Goal: Task Accomplishment & Management: Manage account settings

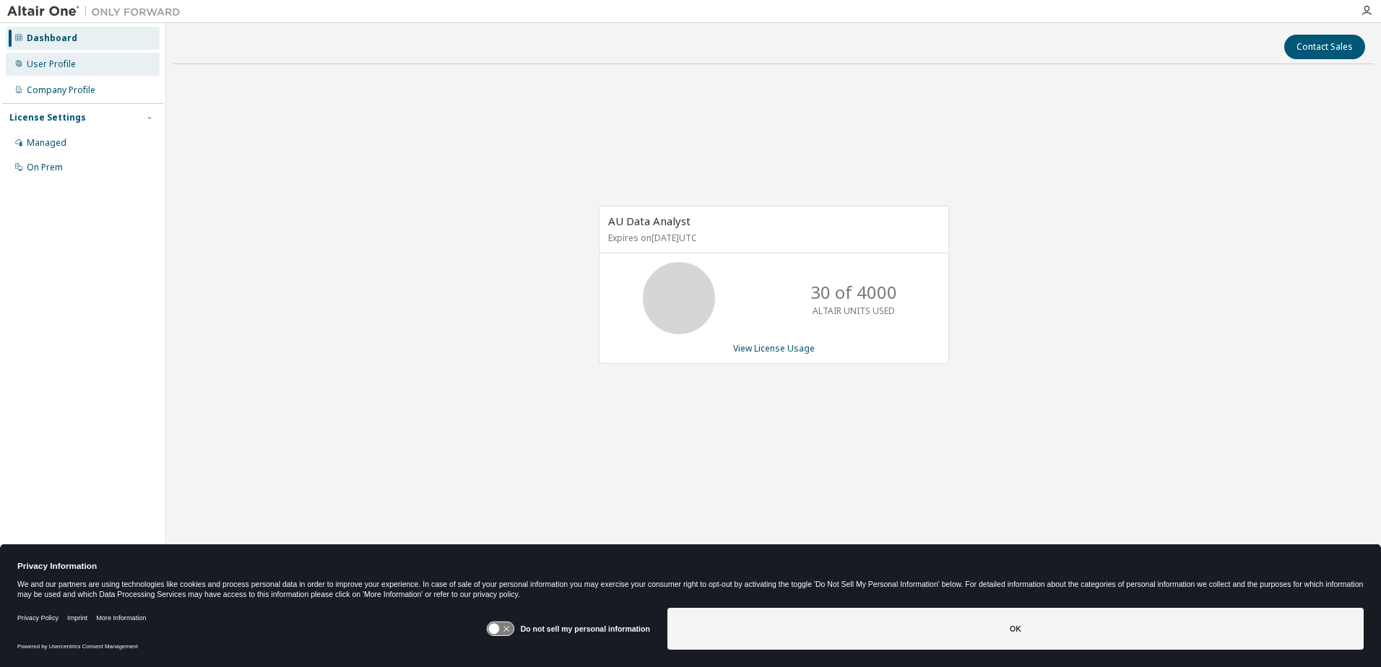
click at [75, 66] on div "User Profile" at bounding box center [83, 64] width 154 height 23
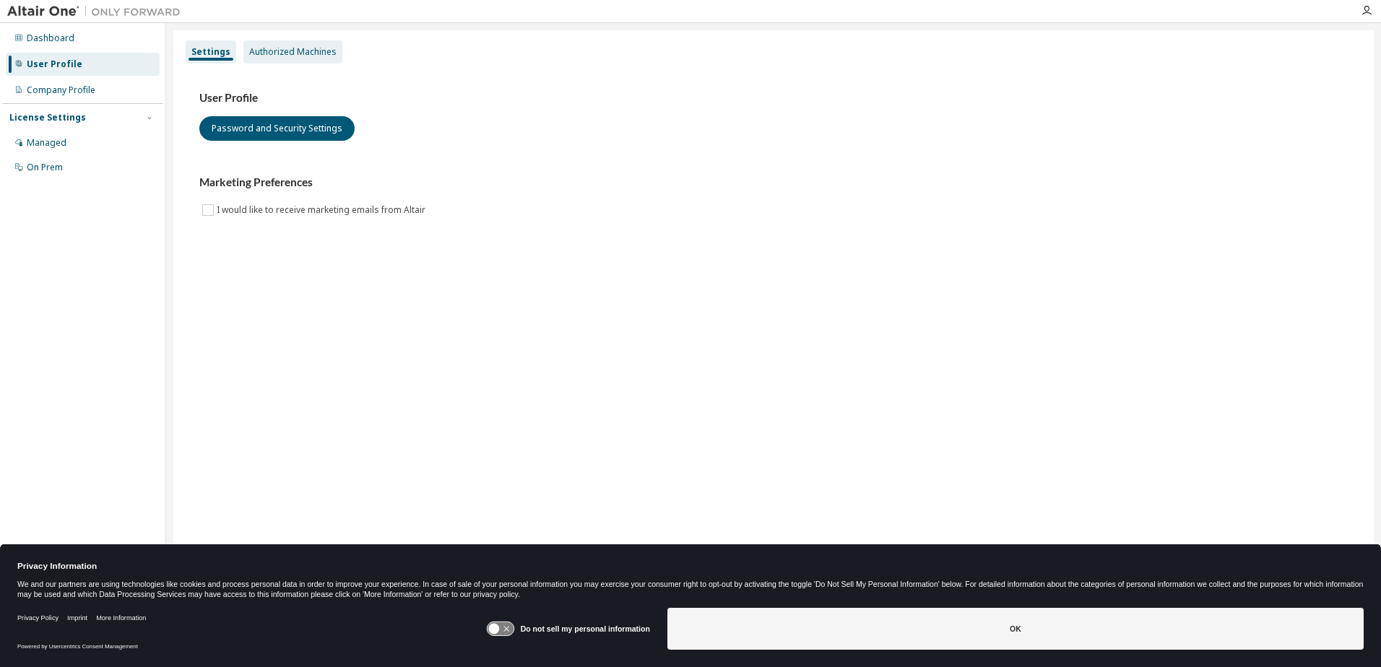
click at [324, 56] on div "Authorized Machines" at bounding box center [292, 52] width 87 height 12
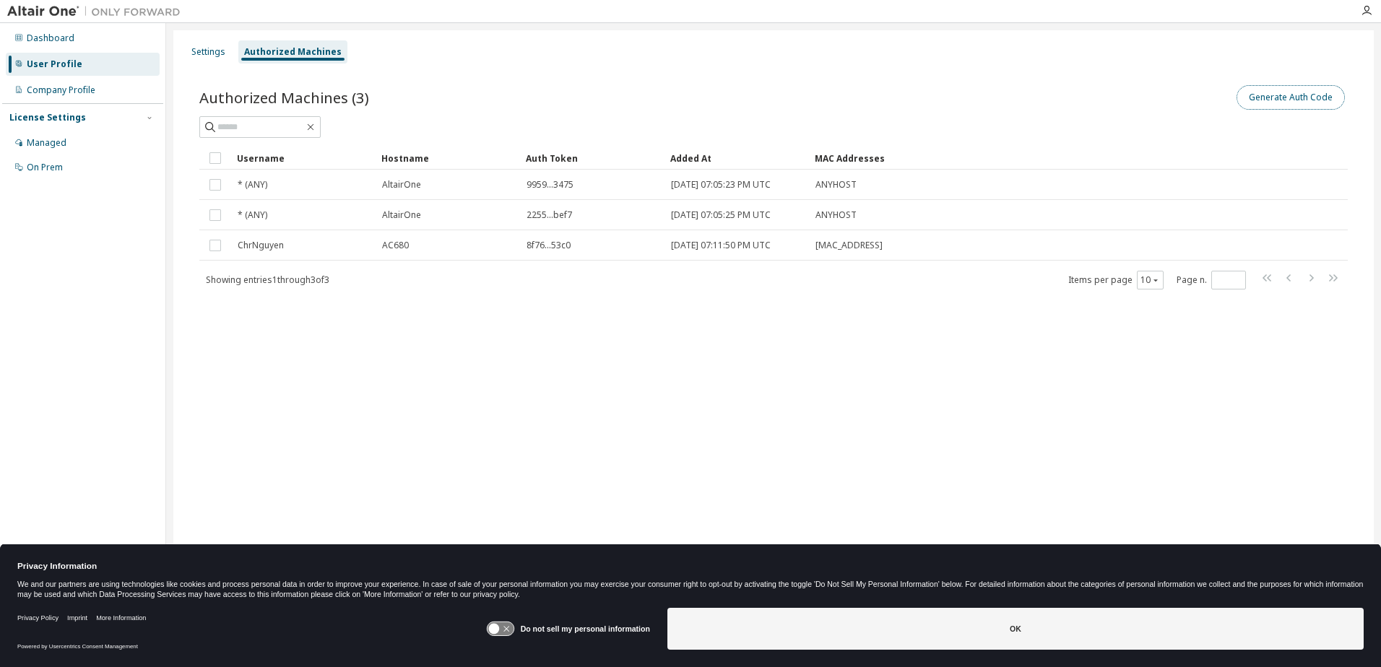
click at [1271, 99] on button "Generate Auth Code" at bounding box center [1290, 97] width 108 height 25
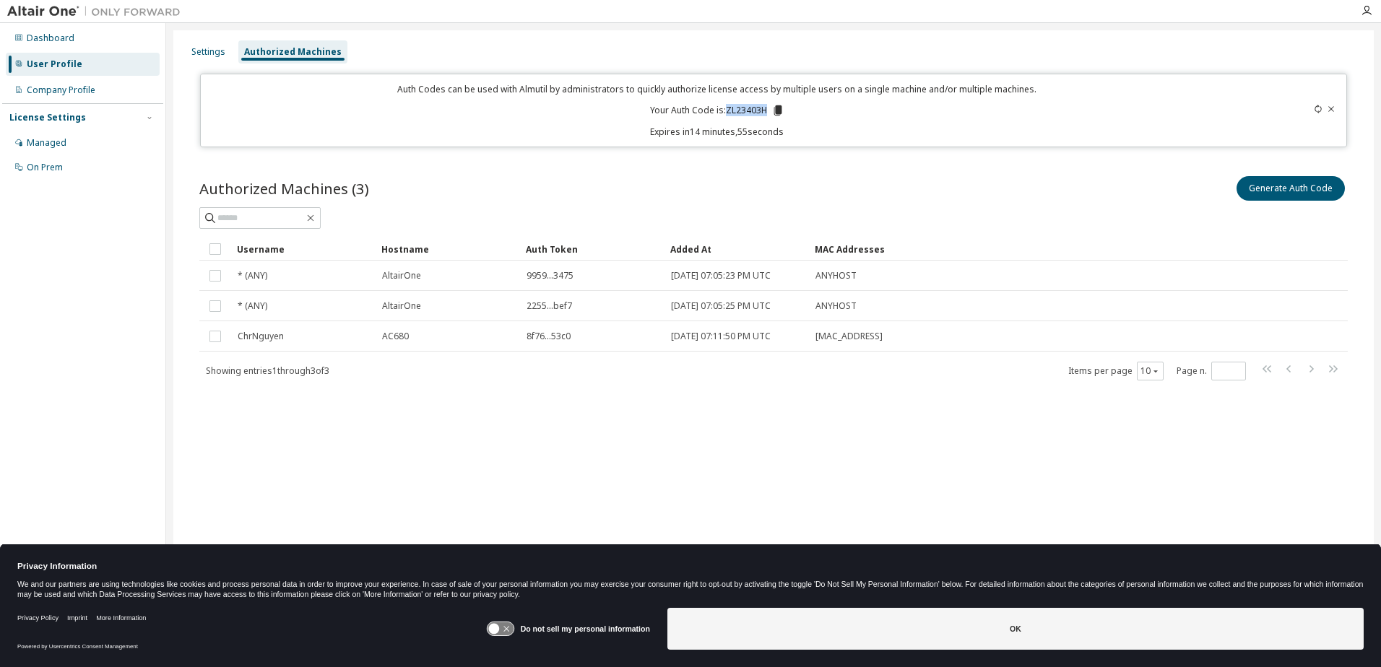
drag, startPoint x: 724, startPoint y: 110, endPoint x: 768, endPoint y: 110, distance: 43.3
click at [768, 110] on p "Your Auth Code is: ZL23403H" at bounding box center [717, 110] width 134 height 13
drag, startPoint x: 768, startPoint y: 110, endPoint x: 762, endPoint y: 115, distance: 7.7
copy p "ZL23403H"
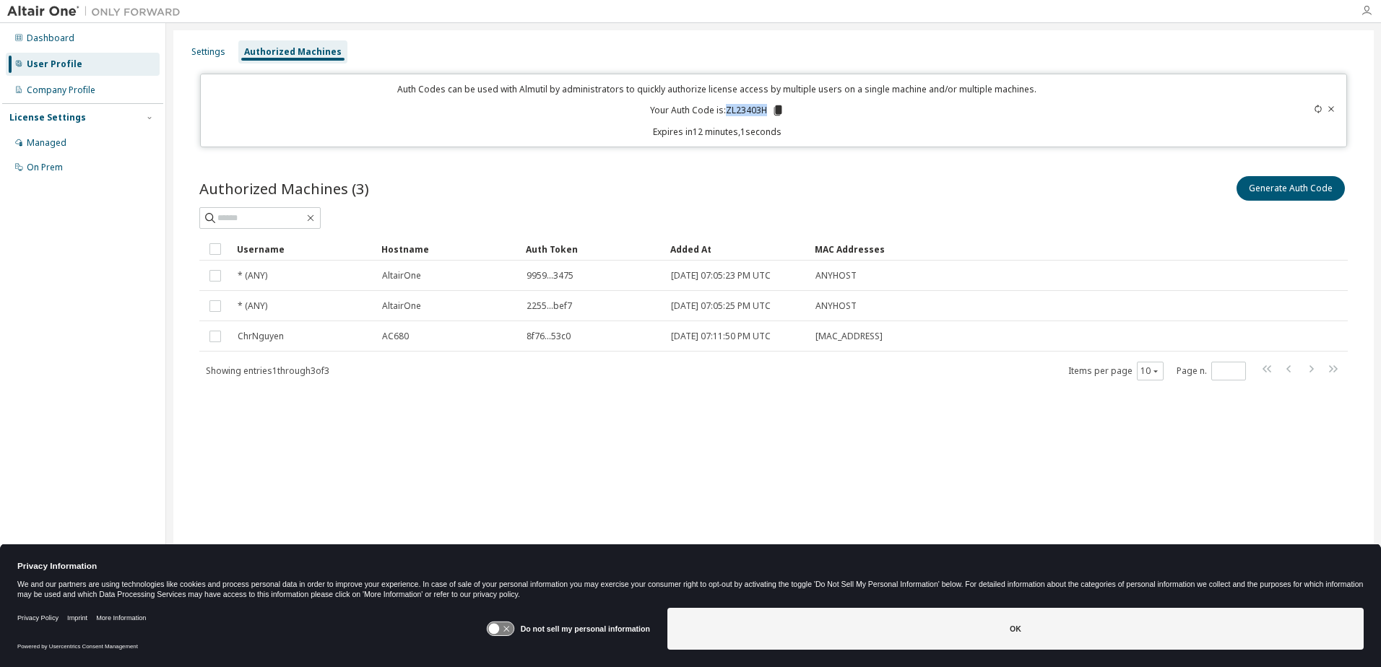
click at [1367, 9] on icon "button" at bounding box center [1366, 11] width 12 height 12
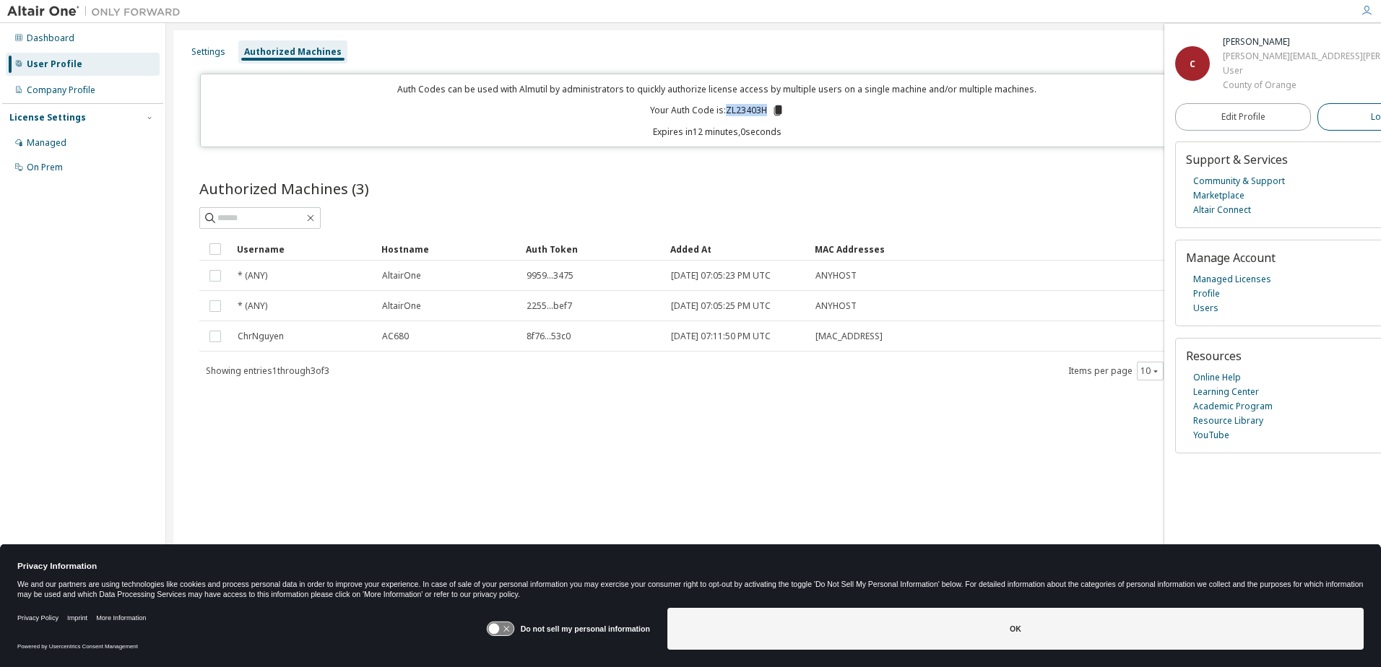
click at [1371, 114] on span "Logout" at bounding box center [1386, 117] width 30 height 14
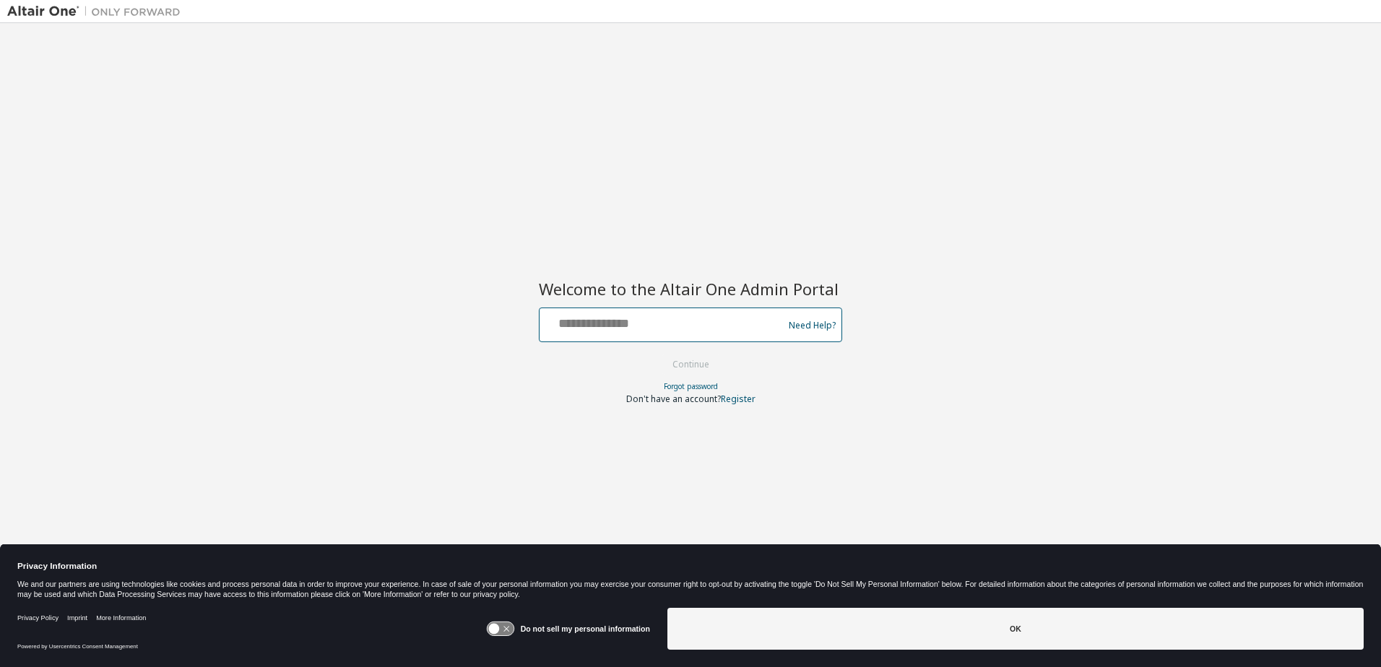
click at [627, 323] on input "text" at bounding box center [663, 321] width 236 height 21
type input "**********"
click at [698, 362] on button "Continue" at bounding box center [690, 365] width 67 height 22
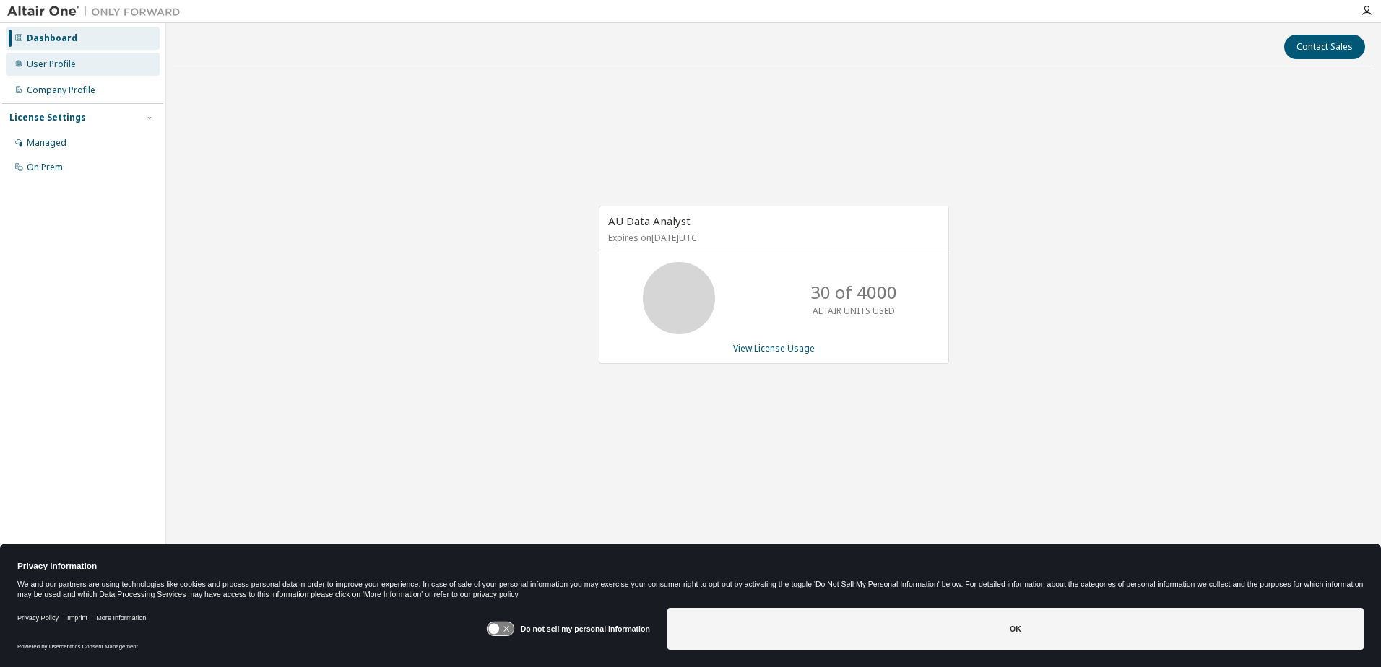
click at [78, 72] on div "User Profile" at bounding box center [83, 64] width 154 height 23
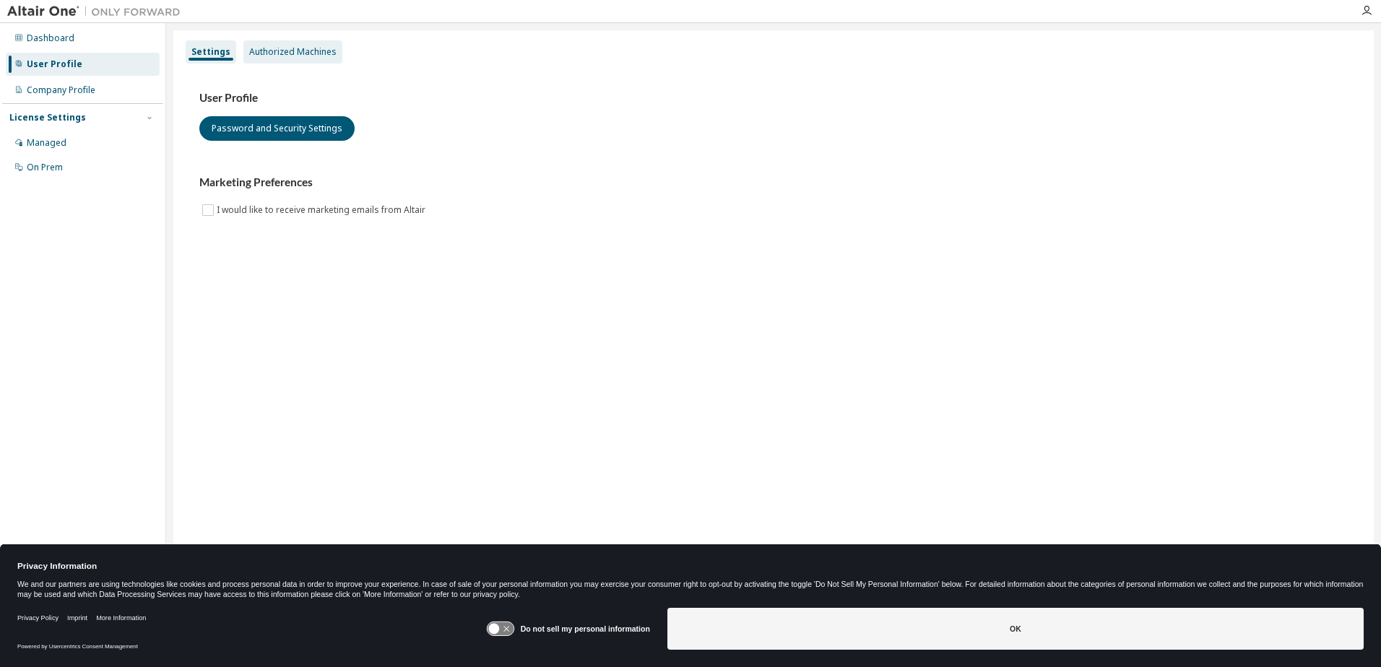
click at [292, 54] on div "Authorized Machines" at bounding box center [292, 52] width 87 height 12
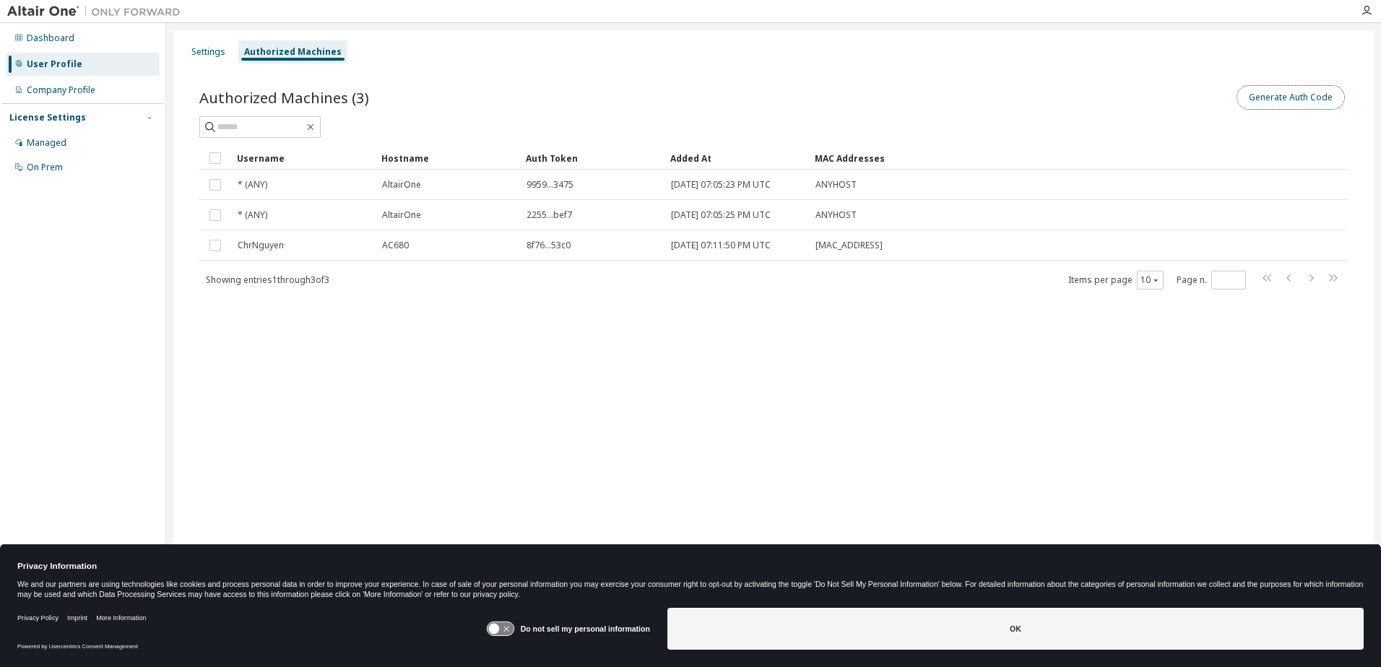
click at [1276, 93] on button "Generate Auth Code" at bounding box center [1290, 97] width 108 height 25
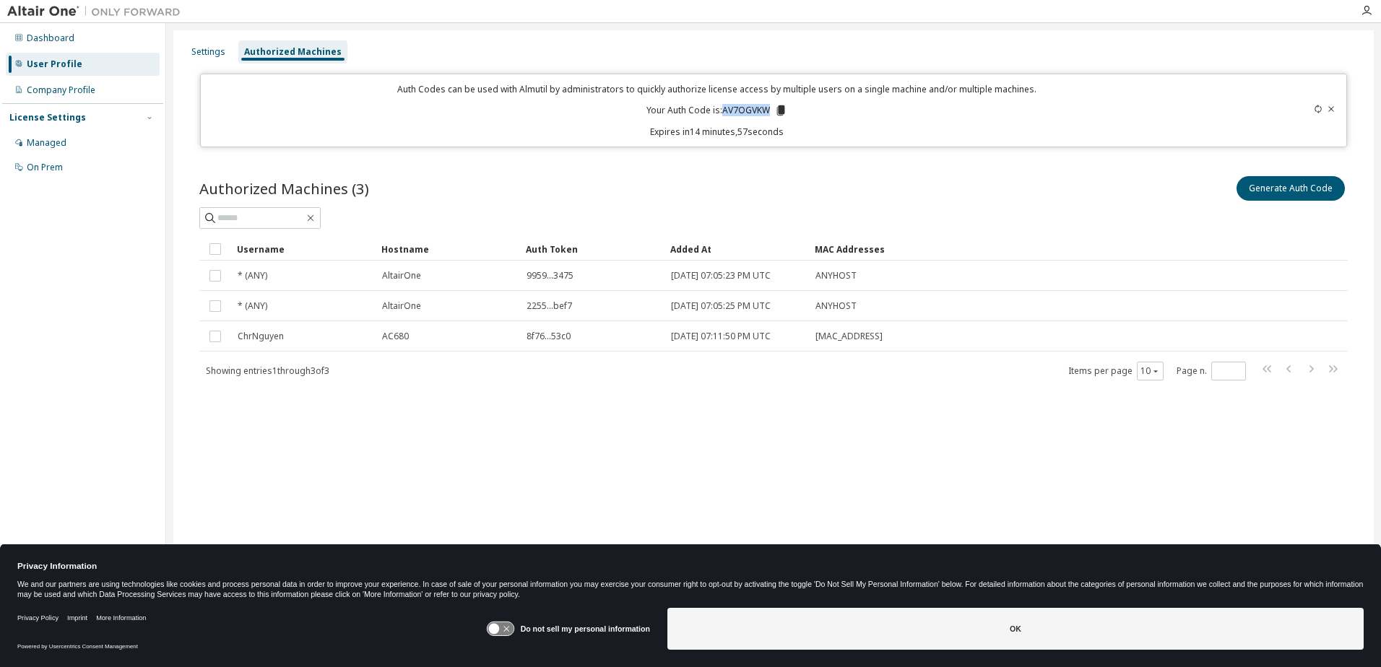
drag, startPoint x: 724, startPoint y: 107, endPoint x: 770, endPoint y: 105, distance: 45.5
click at [770, 105] on p "Your Auth Code is: AV7OGVKW" at bounding box center [716, 110] width 141 height 13
copy p "AV7OGVKW"
click at [513, 630] on icon at bounding box center [500, 629] width 27 height 14
click at [1013, 631] on button "OK" at bounding box center [1015, 629] width 696 height 42
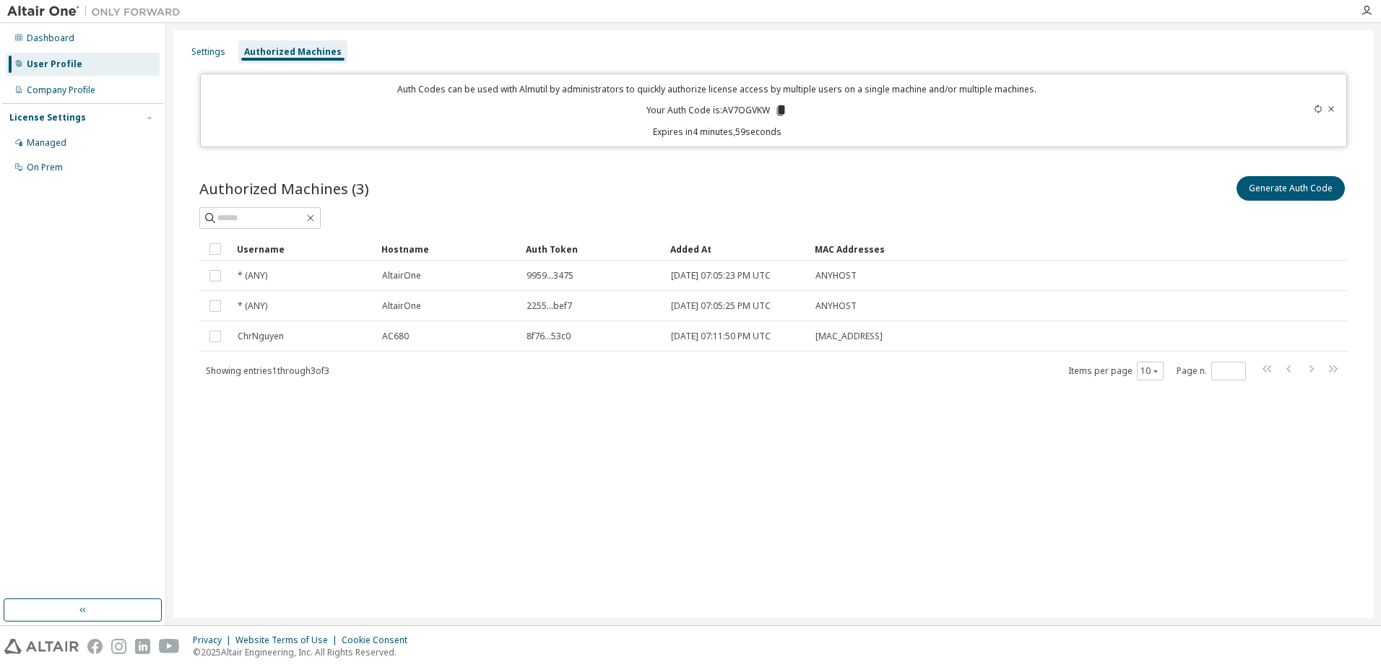
click at [399, 453] on div "Settings Authorized Machines Auth Codes can be used with Almutil by administrat…" at bounding box center [773, 324] width 1200 height 588
click at [691, 440] on div "Settings Authorized Machines Auth Codes can be used with Almutil by administrat…" at bounding box center [773, 324] width 1200 height 588
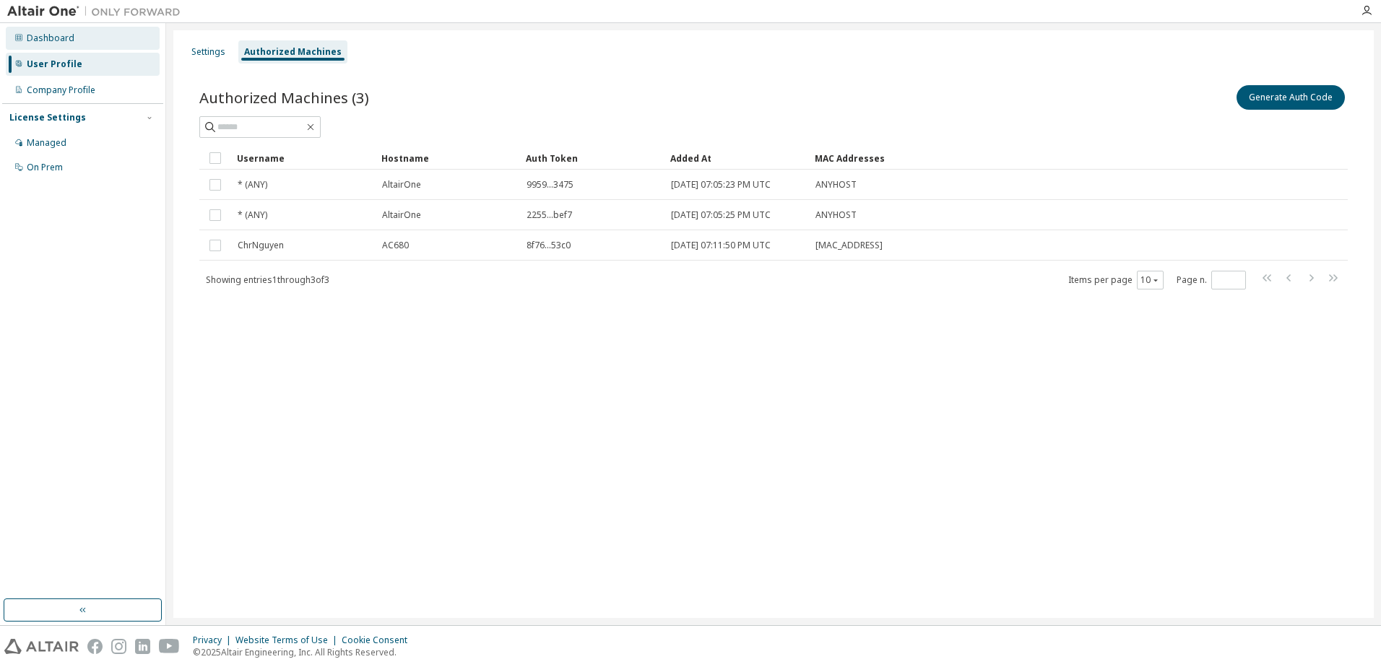
click at [56, 36] on div "Dashboard" at bounding box center [51, 38] width 48 height 12
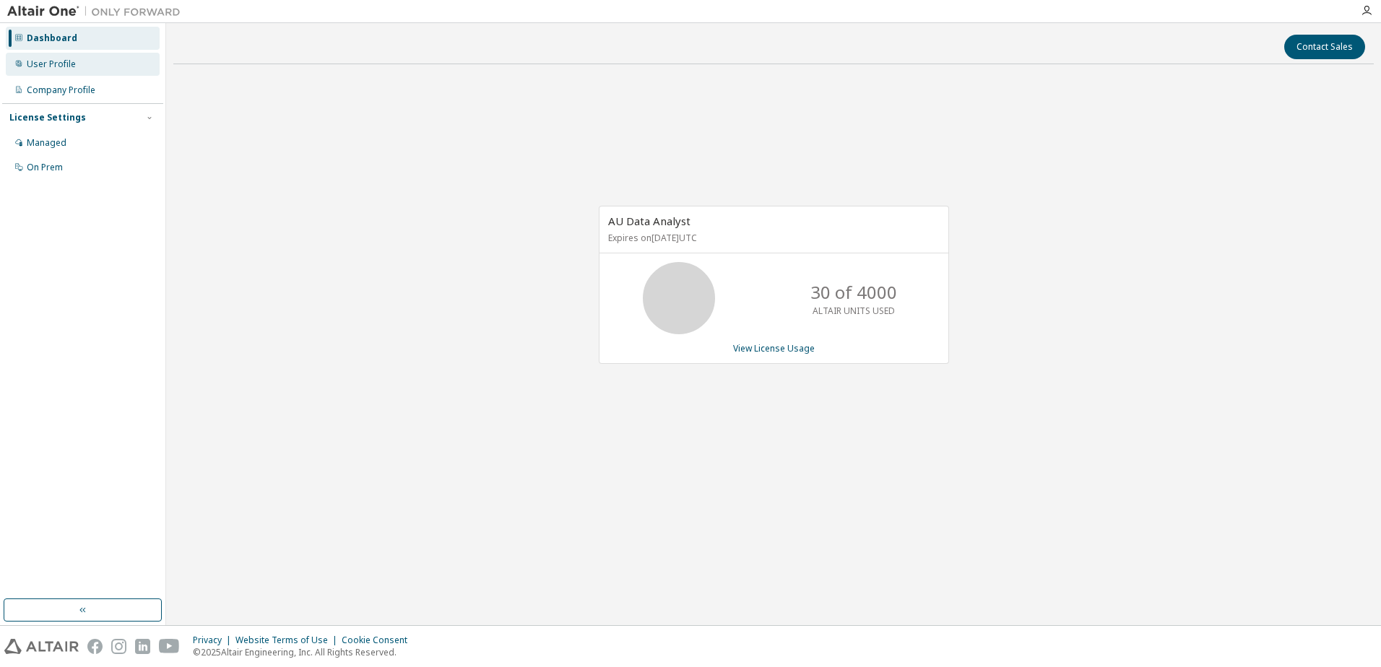
click at [63, 65] on div "User Profile" at bounding box center [51, 64] width 49 height 12
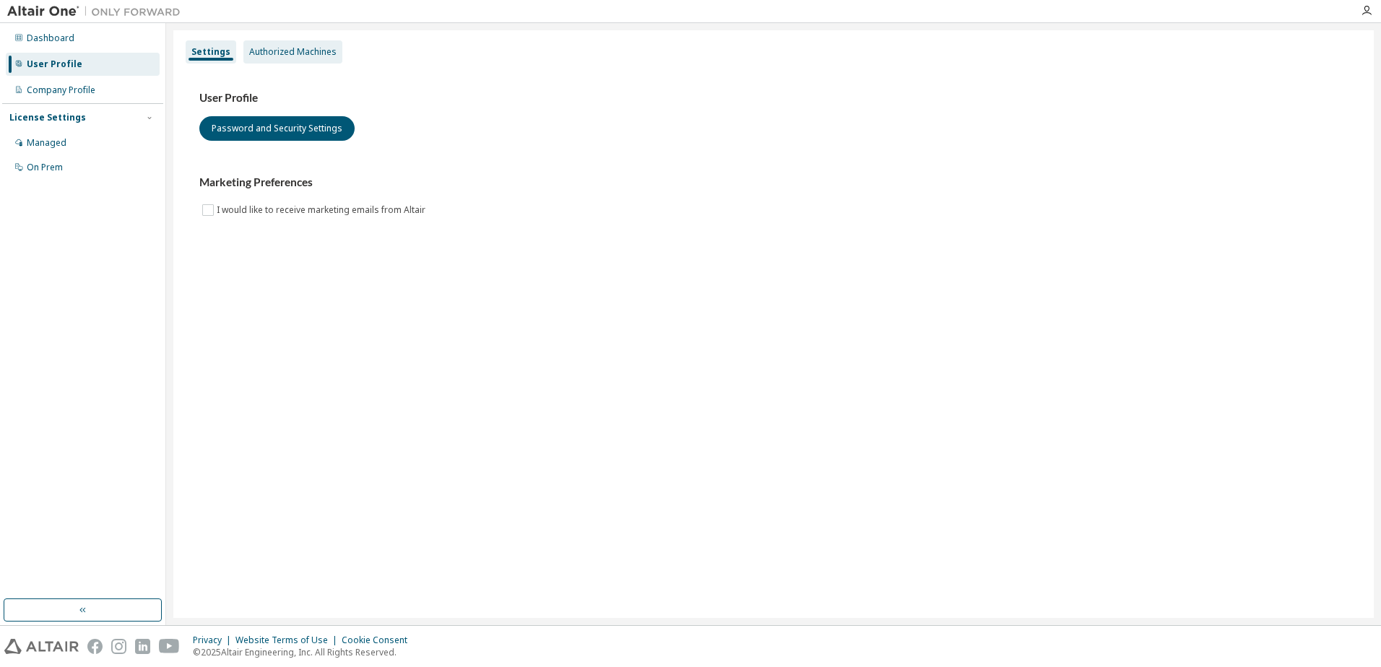
click at [303, 50] on div "Authorized Machines" at bounding box center [292, 52] width 87 height 12
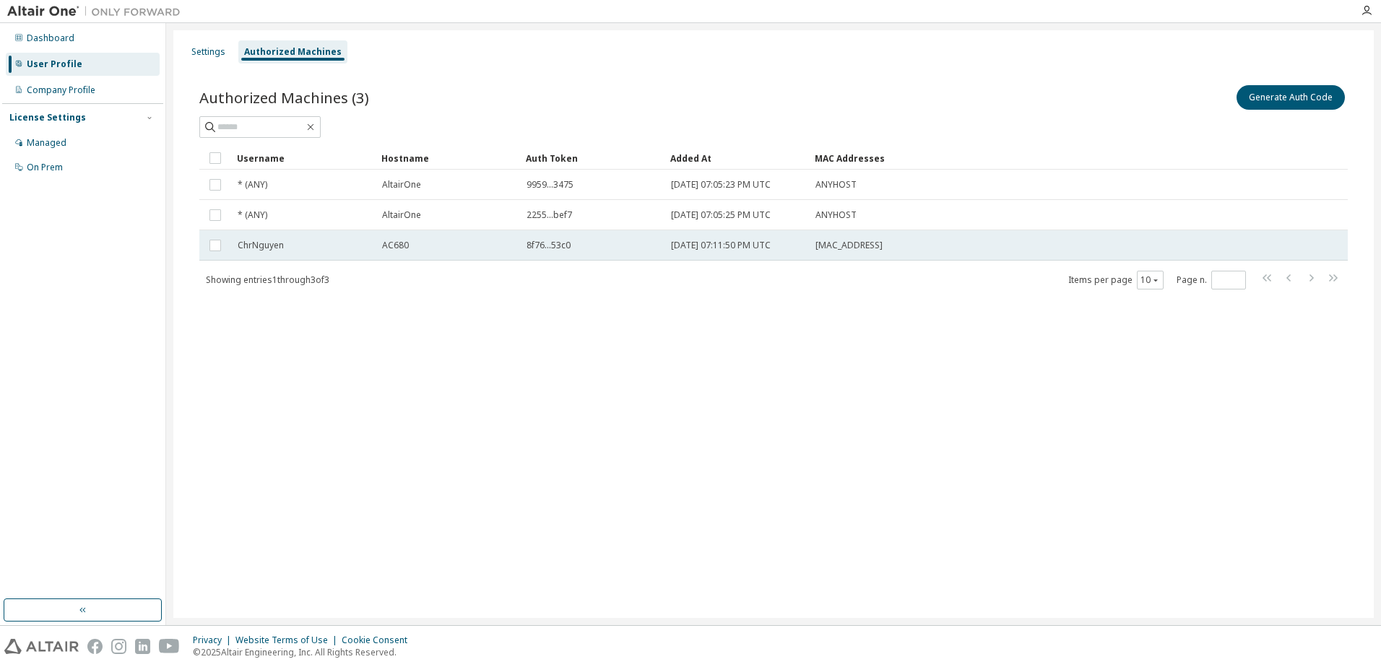
click at [390, 247] on span "AC680" at bounding box center [395, 246] width 27 height 12
click at [279, 244] on span "ChrNguyen" at bounding box center [261, 246] width 46 height 12
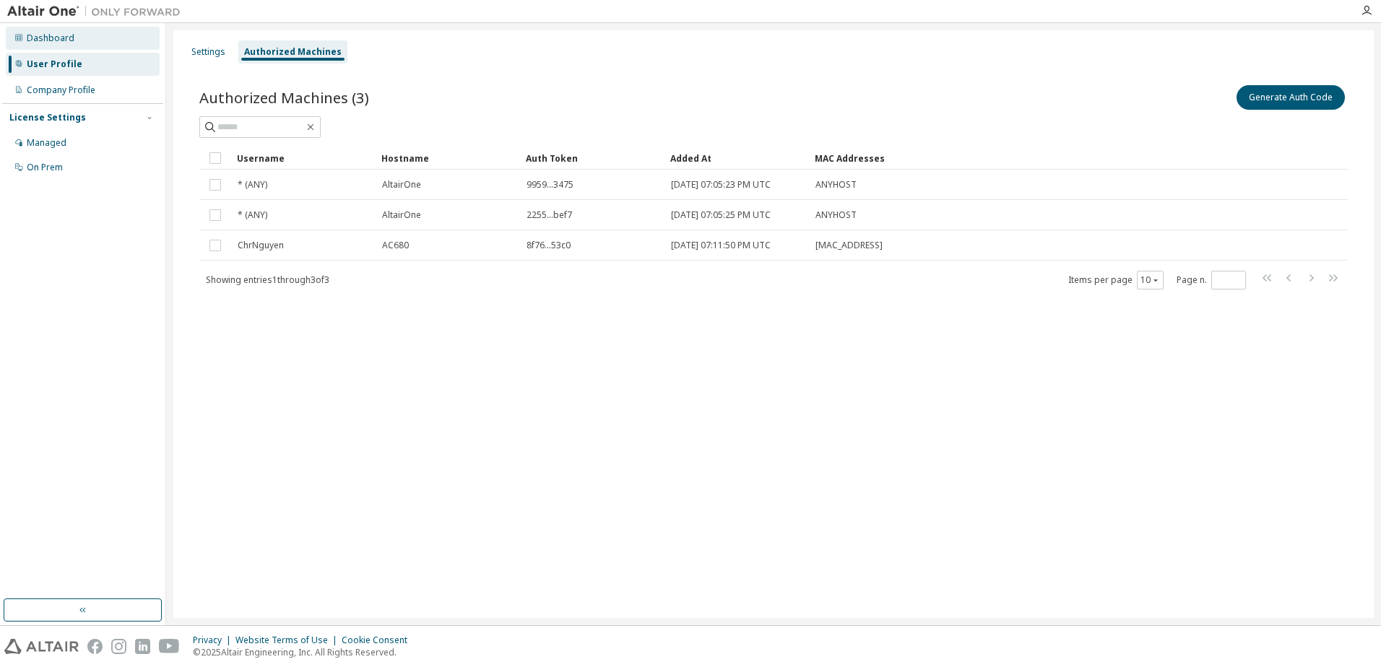
click at [61, 43] on div "Dashboard" at bounding box center [51, 38] width 48 height 12
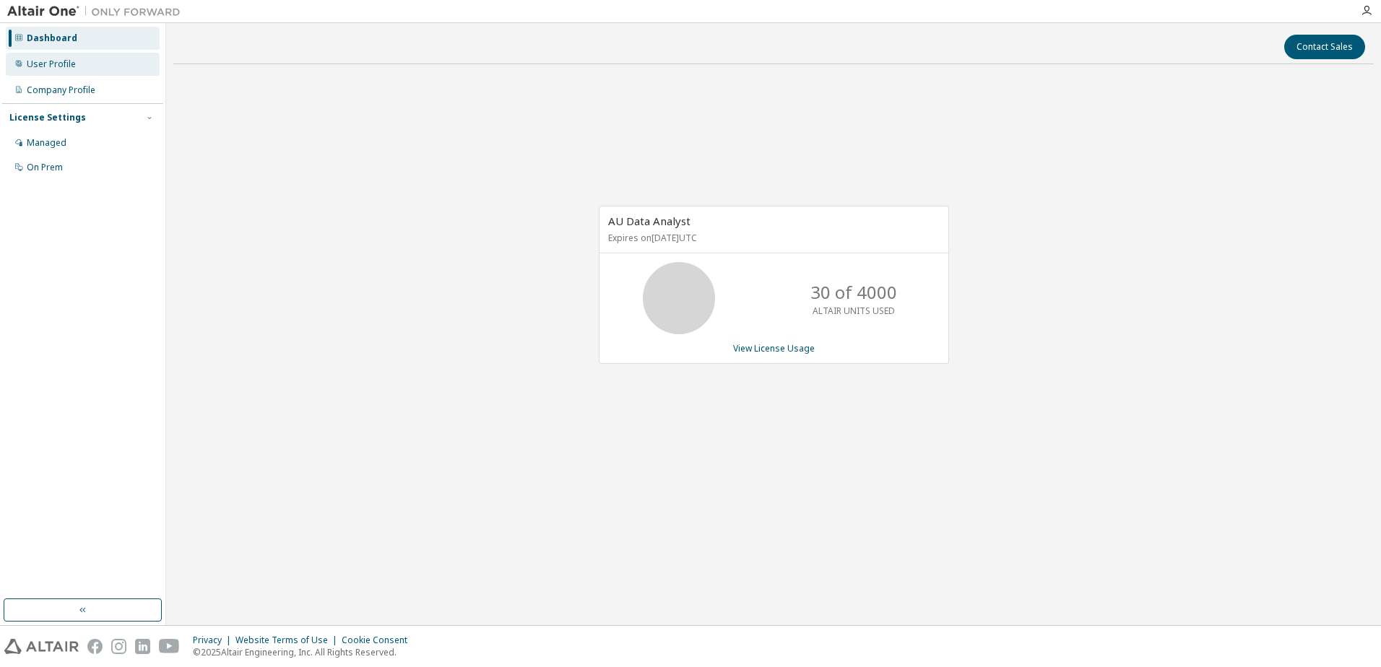
click at [49, 61] on div "User Profile" at bounding box center [51, 64] width 49 height 12
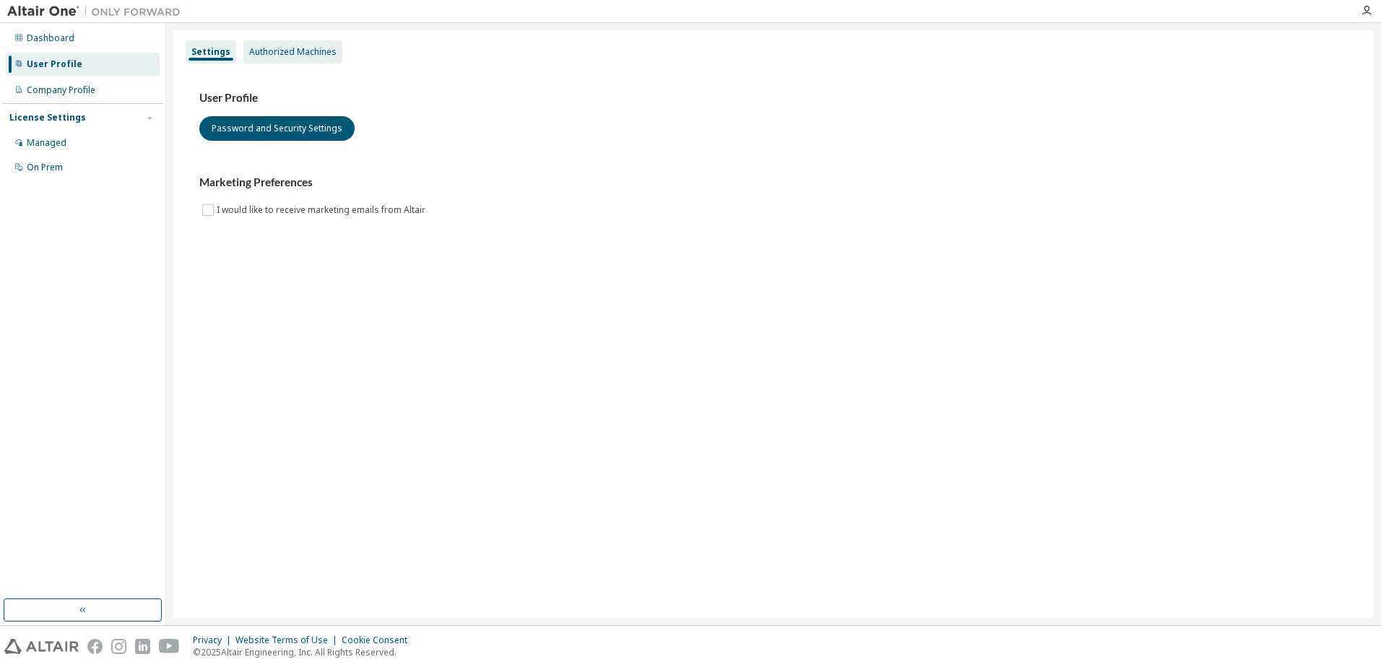
click at [279, 51] on div "Authorized Machines" at bounding box center [292, 52] width 87 height 12
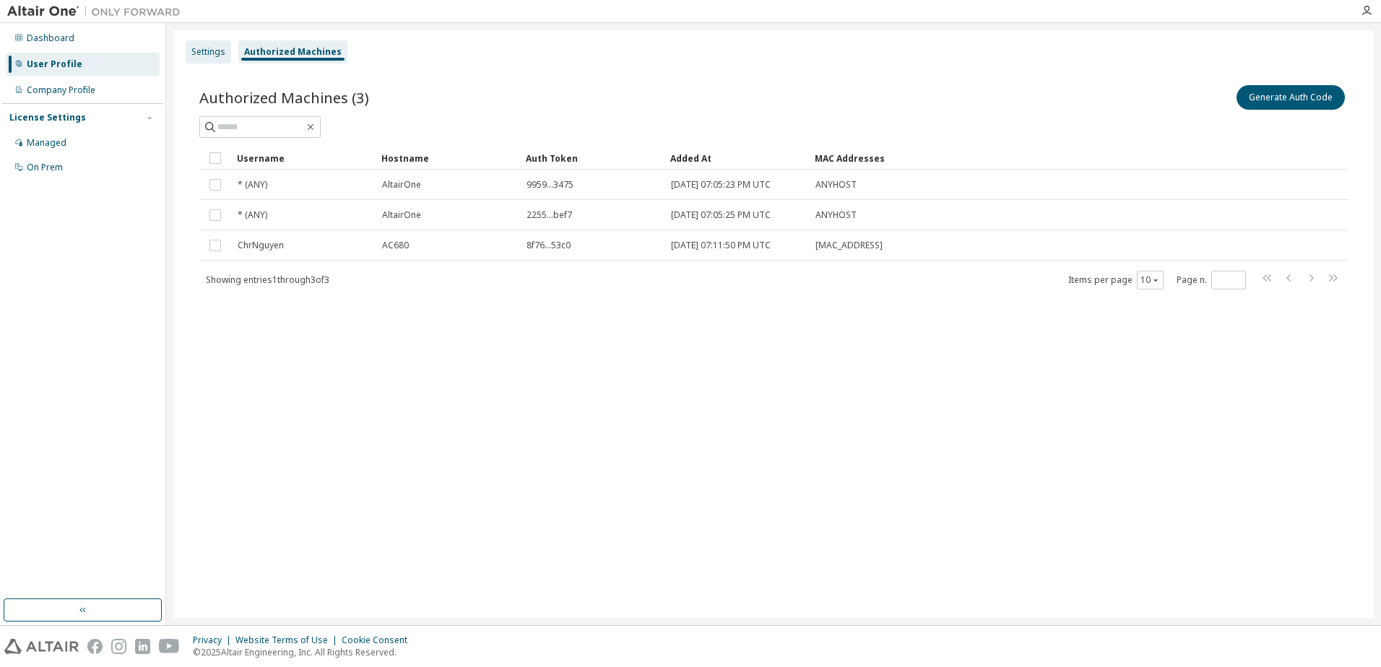
click at [204, 50] on div "Settings" at bounding box center [208, 52] width 34 height 12
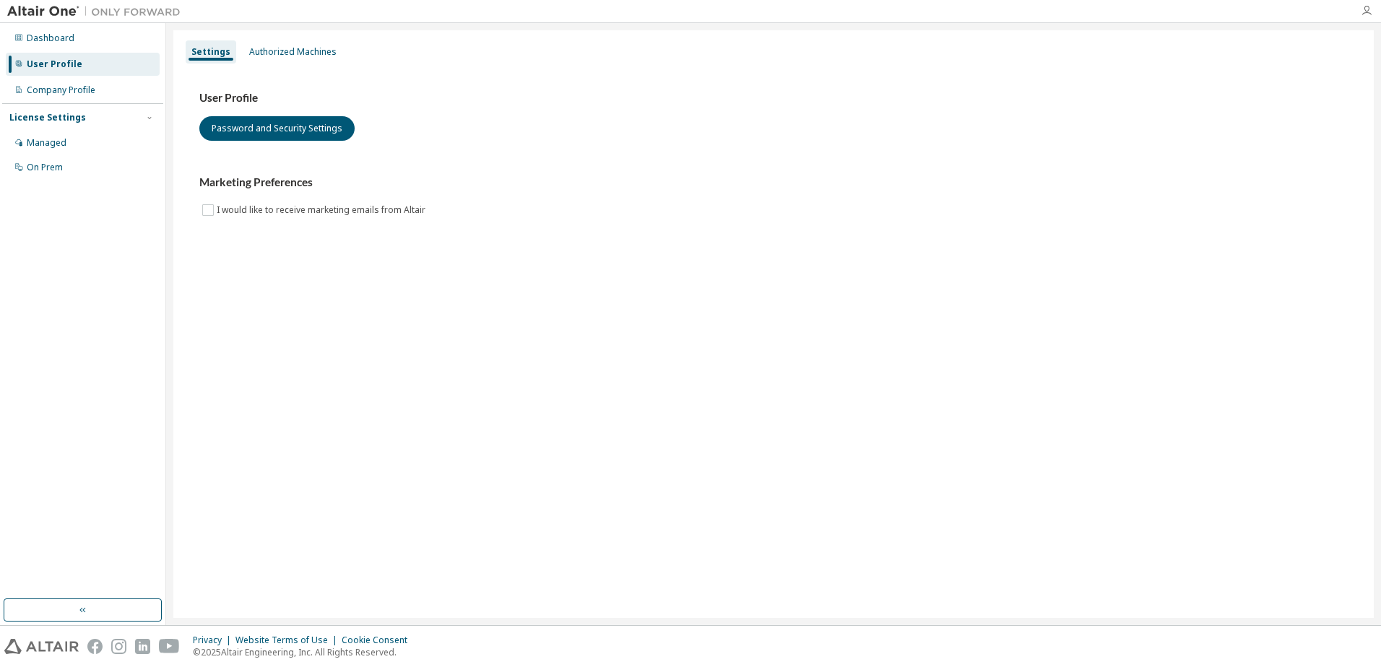
click at [1363, 12] on icon "button" at bounding box center [1366, 11] width 12 height 12
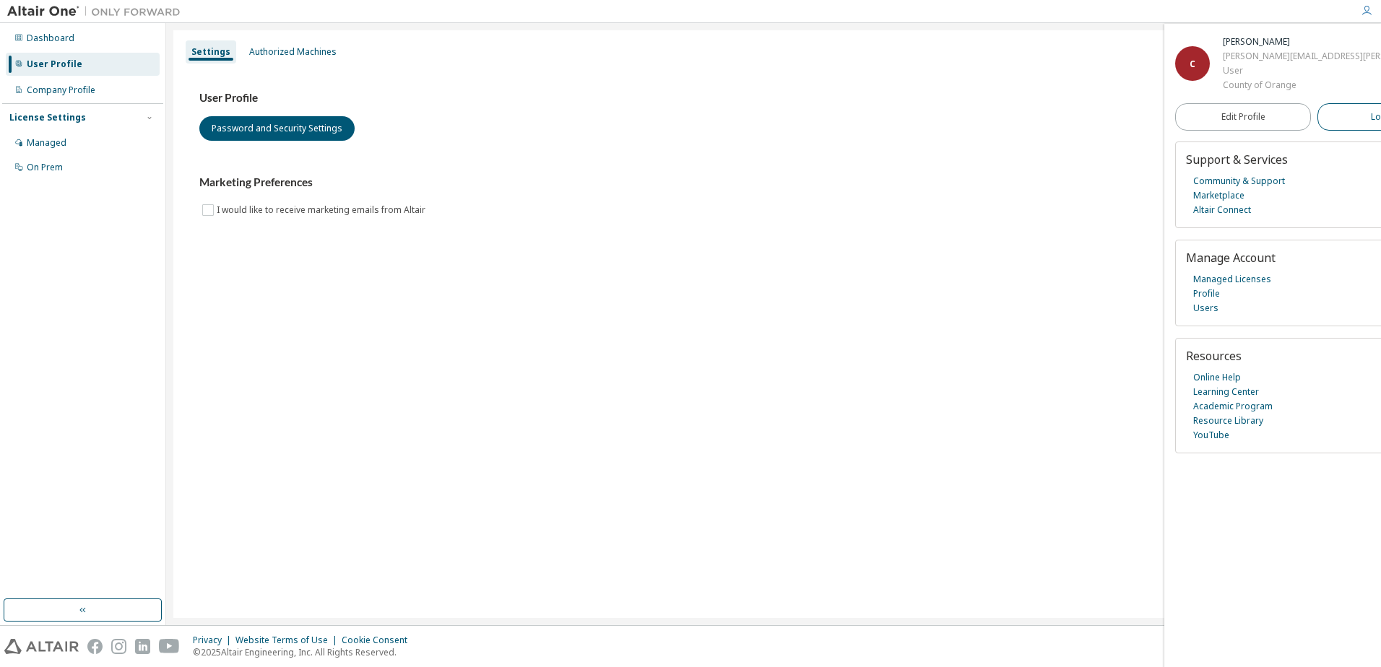
click at [1371, 119] on span "Logout" at bounding box center [1386, 117] width 30 height 14
